Goal: Task Accomplishment & Management: Use online tool/utility

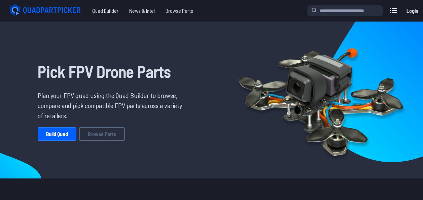
click at [404, 9] on link "Login" at bounding box center [412, 10] width 16 height 13
click at [45, 135] on link "Build Quad" at bounding box center [57, 133] width 39 height 13
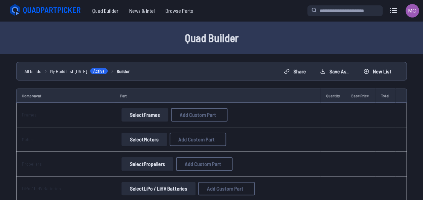
click at [124, 69] on link "Builder" at bounding box center [123, 71] width 13 height 7
click at [371, 68] on button "New List" at bounding box center [376, 71] width 39 height 11
click at [282, 72] on button at bounding box center [277, 71] width 16 height 10
click at [135, 116] on button "Select Frames" at bounding box center [144, 114] width 47 height 13
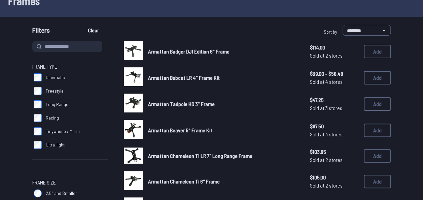
scroll to position [34, 0]
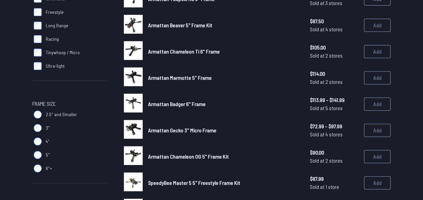
scroll to position [134, 0]
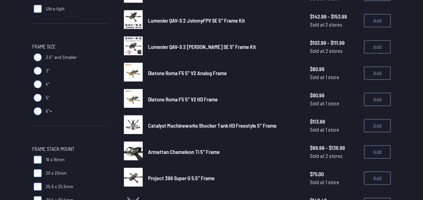
scroll to position [202, 0]
